Goal: Task Accomplishment & Management: Use online tool/utility

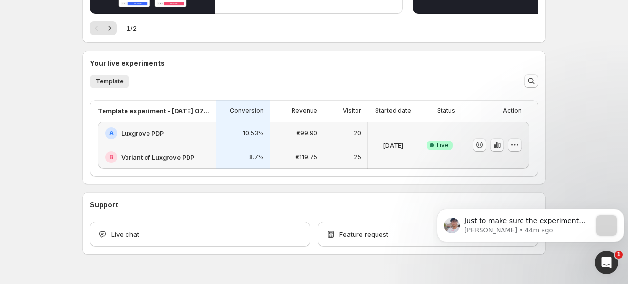
scroll to position [162, 0]
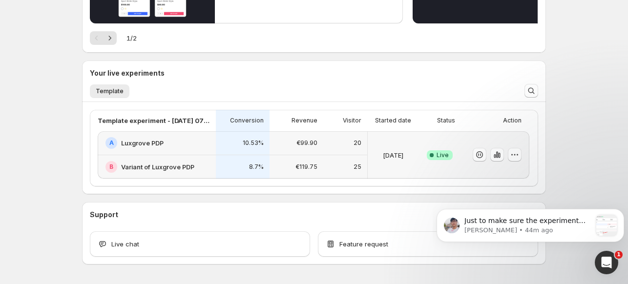
click at [215, 155] on div "B Variant of Luxgrove PDP" at bounding box center [157, 166] width 118 height 23
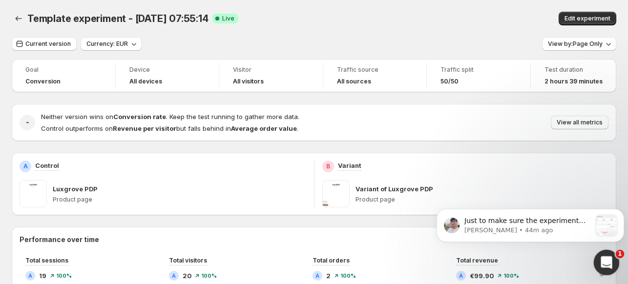
click at [610, 260] on icon "Open Intercom Messenger" at bounding box center [605, 261] width 16 height 16
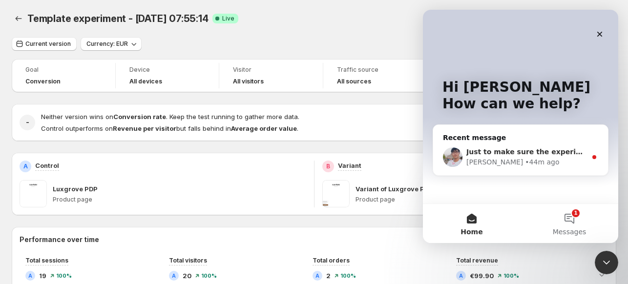
click at [525, 165] on div "• 44m ago" at bounding box center [542, 162] width 34 height 10
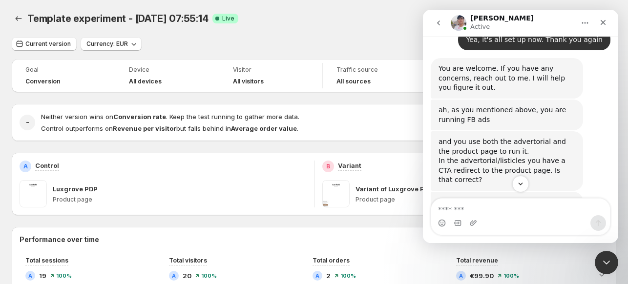
scroll to position [2913, 0]
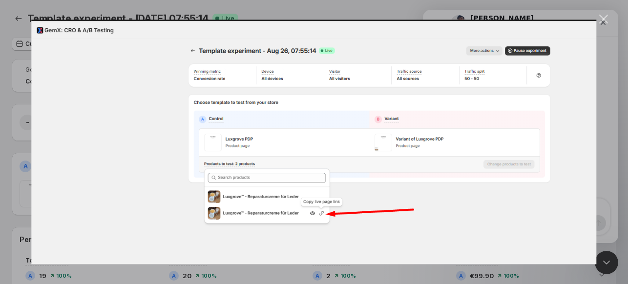
scroll to position [0, 0]
click at [597, 20] on div "Intercom messenger" at bounding box center [314, 142] width 628 height 284
click at [601, 22] on div "Close" at bounding box center [603, 19] width 9 height 9
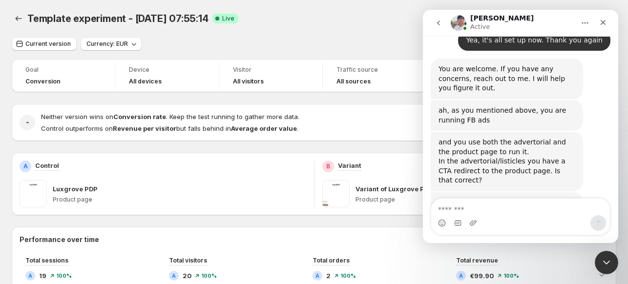
scroll to position [2816, 0]
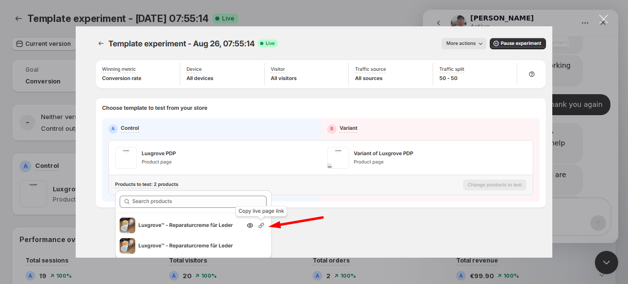
click at [536, 123] on img "Close" at bounding box center [314, 141] width 476 height 231
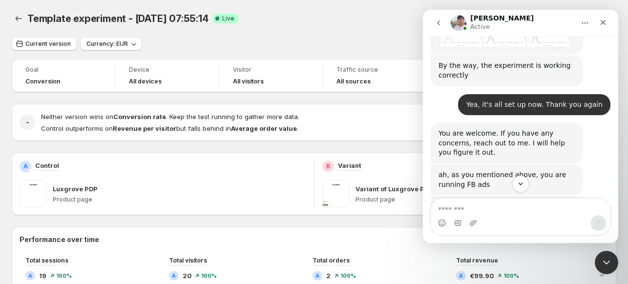
click at [84, 195] on div "Luxgrove PDP Product page" at bounding box center [179, 193] width 253 height 27
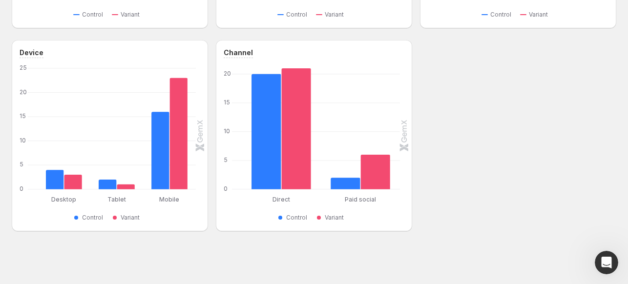
scroll to position [200, 0]
